Goal: Information Seeking & Learning: Learn about a topic

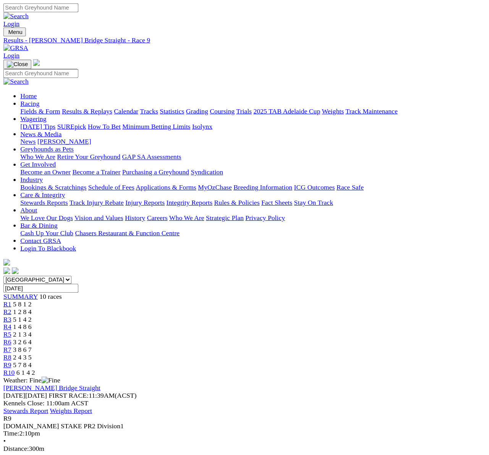
scroll to position [0, 37]
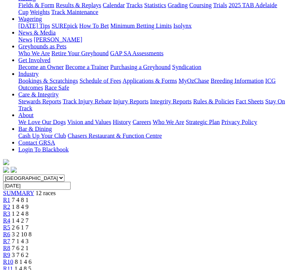
scroll to position [96, 0]
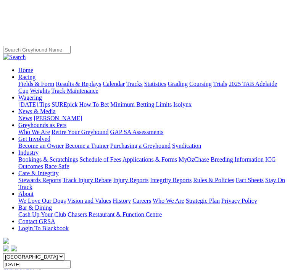
scroll to position [0, 0]
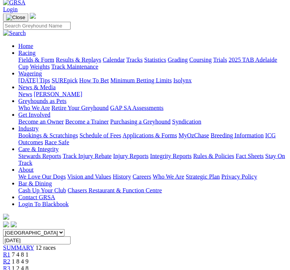
scroll to position [41, 0]
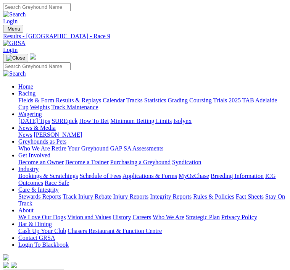
scroll to position [65, 0]
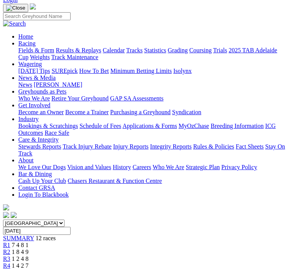
scroll to position [0, 0]
